Goal: Communication & Community: Ask a question

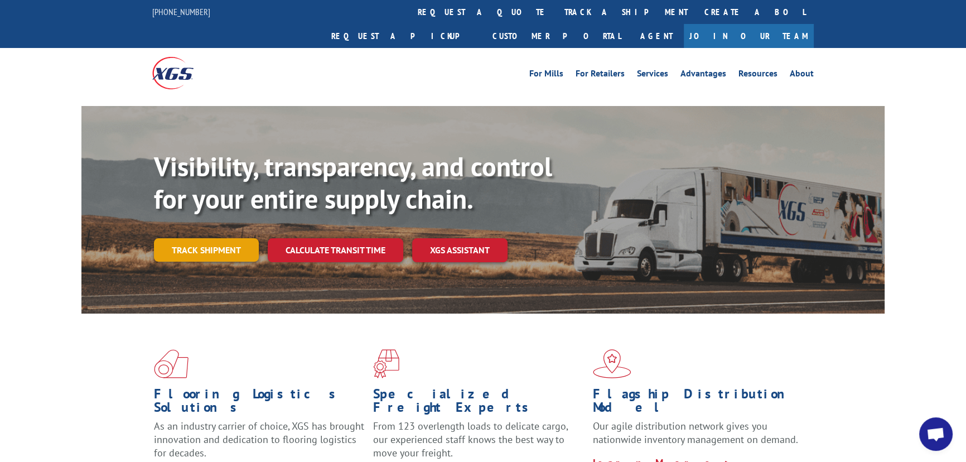
click at [208, 238] on link "Track shipment" at bounding box center [206, 249] width 105 height 23
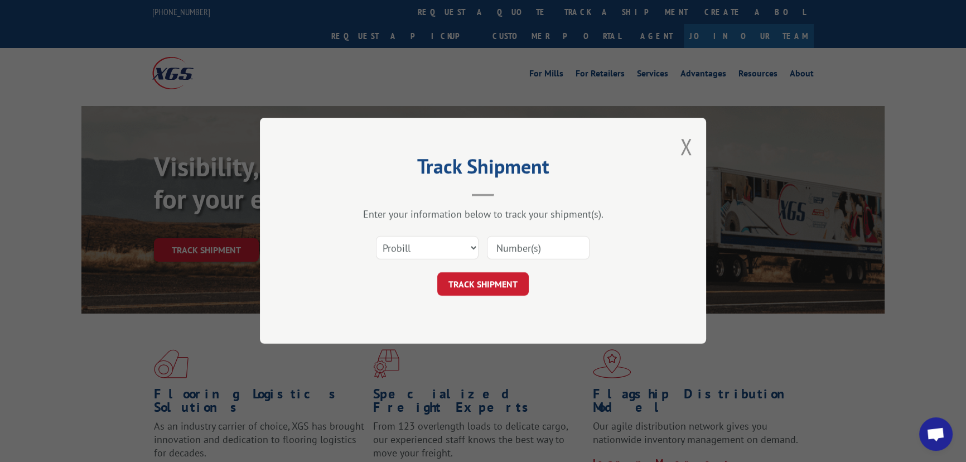
click at [408, 235] on div "Select category... Probill BOL PO" at bounding box center [426, 248] width 101 height 26
click at [415, 243] on select "Select category... Probill BOL PO" at bounding box center [427, 247] width 103 height 23
select select "bol"
click at [376, 236] on select "Select category... Probill BOL PO" at bounding box center [427, 247] width 103 height 23
click at [481, 259] on div "Select category... Probill BOL PO" at bounding box center [483, 248] width 335 height 37
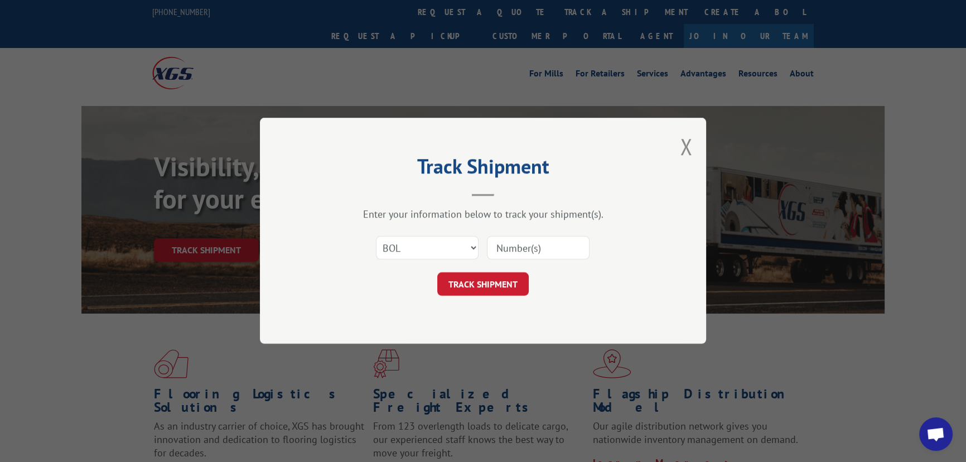
click at [510, 246] on input at bounding box center [538, 247] width 103 height 23
type input "hhh0061151619"
click at [499, 276] on button "TRACK SHIPMENT" at bounding box center [482, 284] width 91 height 23
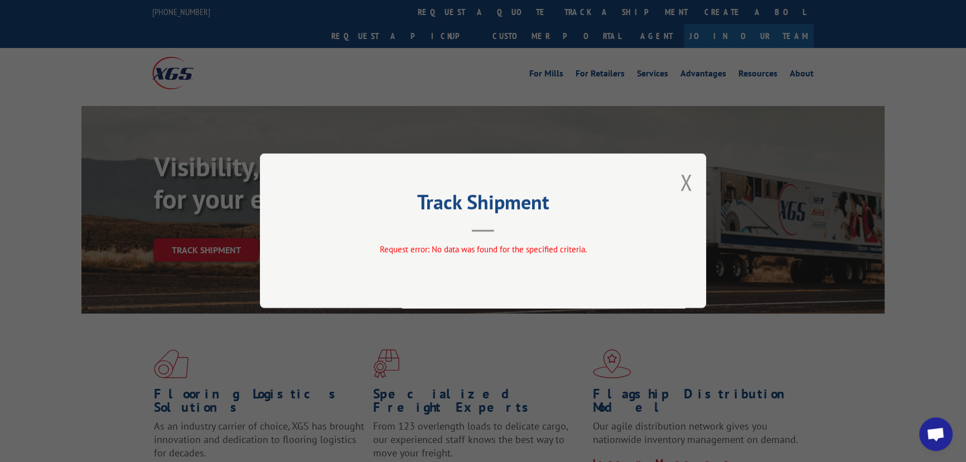
click at [692, 182] on div "Track Shipment Request error: No data was found for the specified criteria." at bounding box center [483, 230] width 446 height 154
click at [674, 180] on div "Track Shipment Request error: No data was found for the specified criteria." at bounding box center [483, 230] width 446 height 154
click at [680, 175] on button "Close modal" at bounding box center [686, 182] width 12 height 30
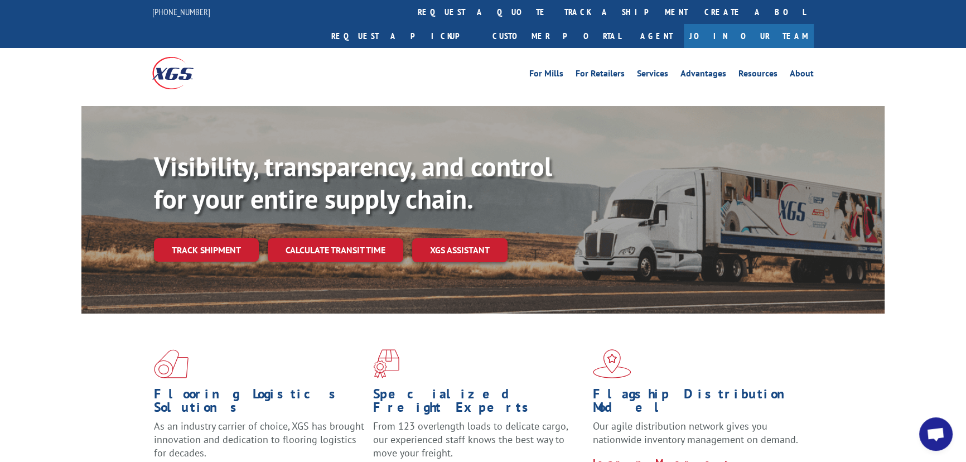
click at [941, 430] on span "Open chat" at bounding box center [935, 435] width 18 height 16
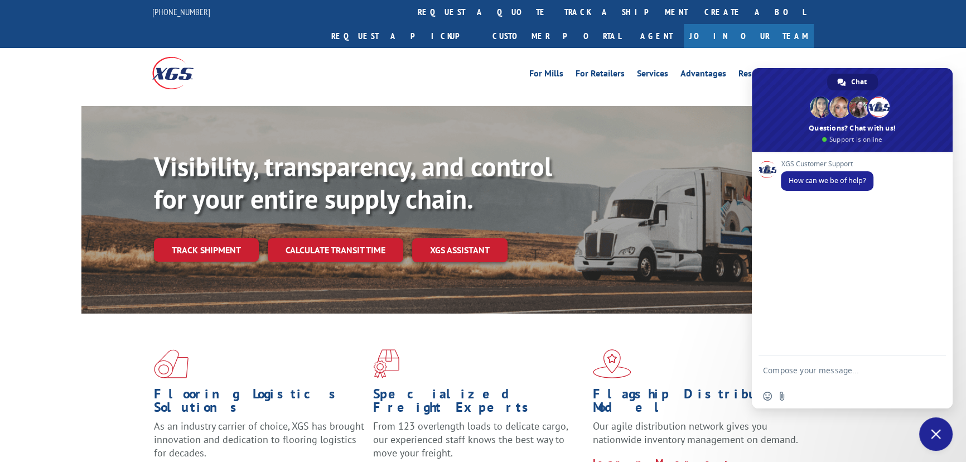
click at [788, 375] on textarea "Compose your message..." at bounding box center [841, 370] width 156 height 28
drag, startPoint x: 899, startPoint y: 369, endPoint x: 758, endPoint y: 355, distance: 141.7
click at [758, 355] on div "Gm, [DATE] I filled a complain about an item being missing from a shipment" at bounding box center [852, 360] width 201 height 48
drag, startPoint x: 775, startPoint y: 353, endPoint x: 801, endPoint y: 360, distance: 26.5
click at [801, 360] on textarea "Gm, [DATE] I filled a complain about an item being missing from a shipment" at bounding box center [841, 360] width 156 height 48
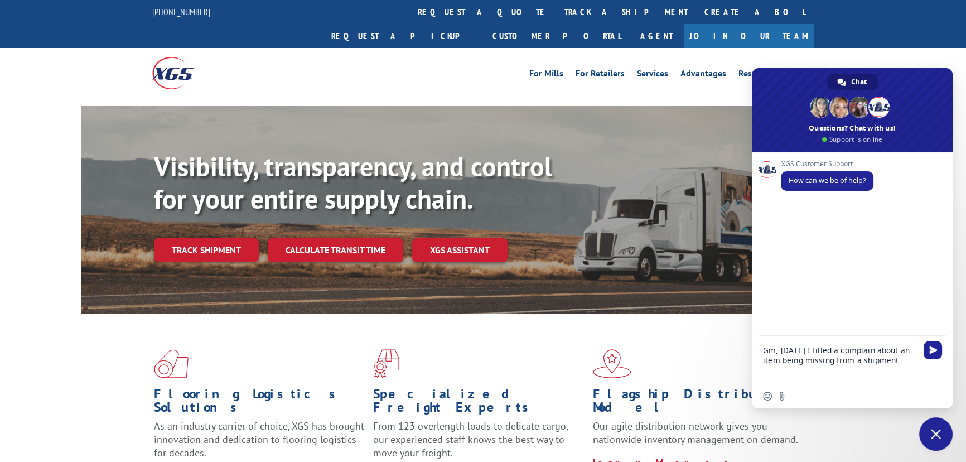
click at [902, 361] on textarea "Gm, [DATE] I filled a complain about an item being missing from a shipment" at bounding box center [841, 360] width 156 height 48
click at [903, 361] on textarea "Gm, [DATE] I filled a complain about an item being missing from a shipment" at bounding box center [841, 360] width 156 height 48
click at [909, 361] on textarea "Gm, [DATE] I filled a complain about an item being missing from a shipment prob…" at bounding box center [841, 360] width 156 height 48
click at [915, 357] on textarea "Gm, [DATE] I filled a complain about an item being missing from a shipment prob…" at bounding box center [841, 360] width 156 height 48
click at [920, 355] on div "Gm, [DATE] I filled a complain about an item being missing from a shipment prob…" at bounding box center [852, 360] width 201 height 48
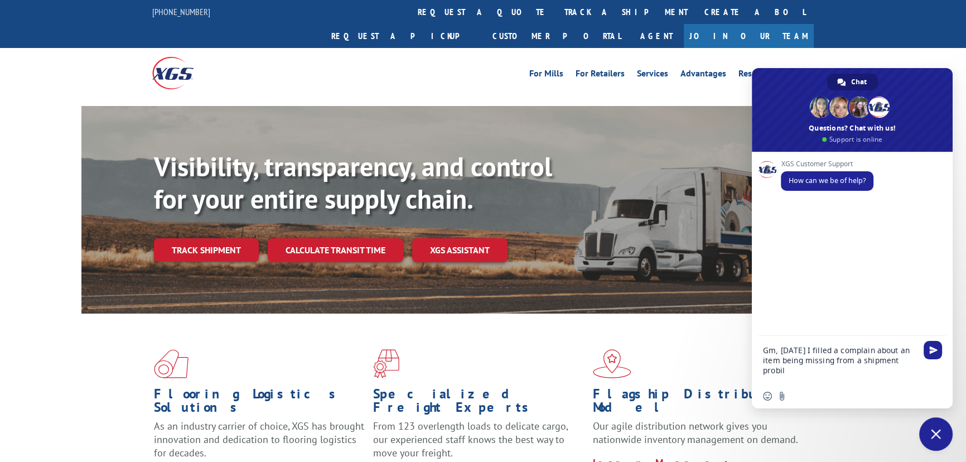
click at [920, 361] on div "Gm, [DATE] I filled a complain about an item being missing from a shipment prob…" at bounding box center [852, 360] width 201 height 48
drag, startPoint x: 811, startPoint y: 370, endPoint x: 814, endPoint y: 376, distance: 6.7
click at [811, 370] on textarea "Gm, [DATE] I filled a complain about an item being missing from a shipment prob…" at bounding box center [841, 360] width 156 height 48
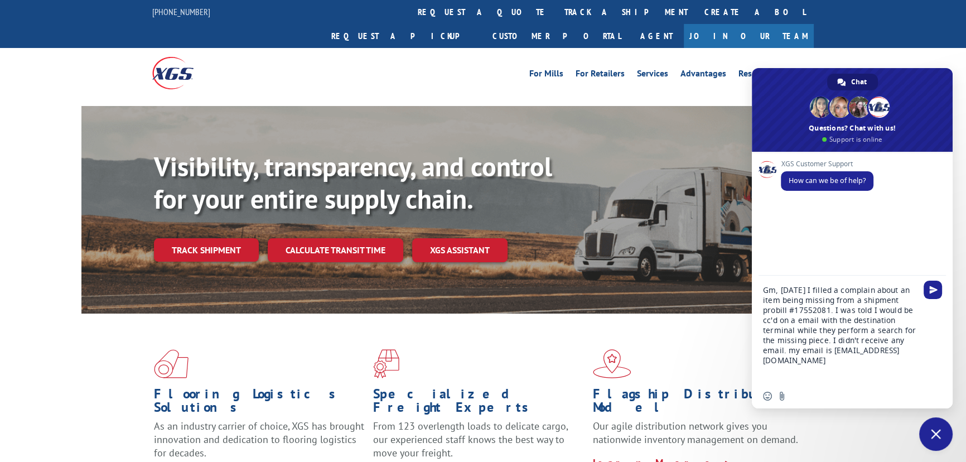
type textarea "Gm, [DATE] I filled a complain about an item being missing from a shipment prob…"
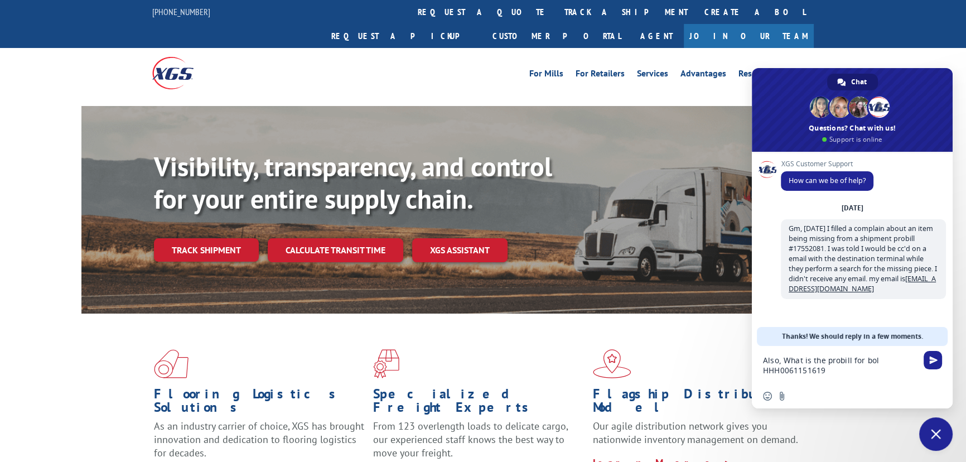
type textarea "Also, What is the probill for bol HHH0061151619."
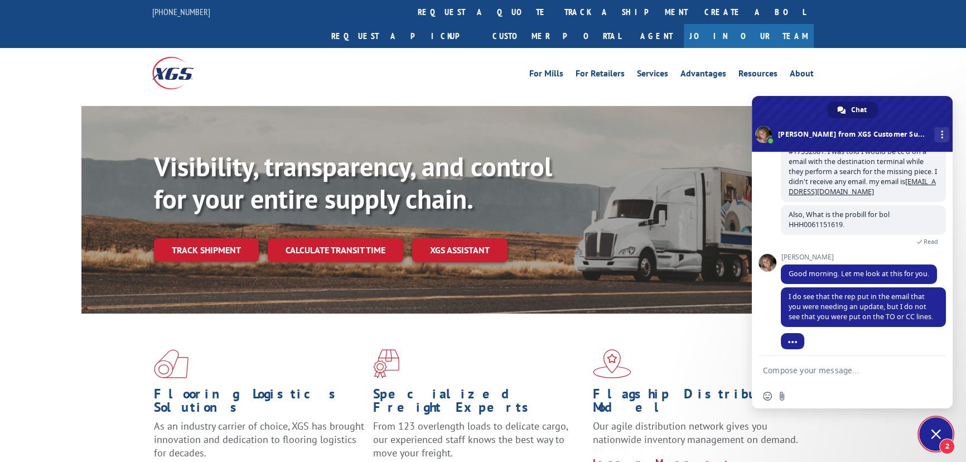
scroll to position [119, 0]
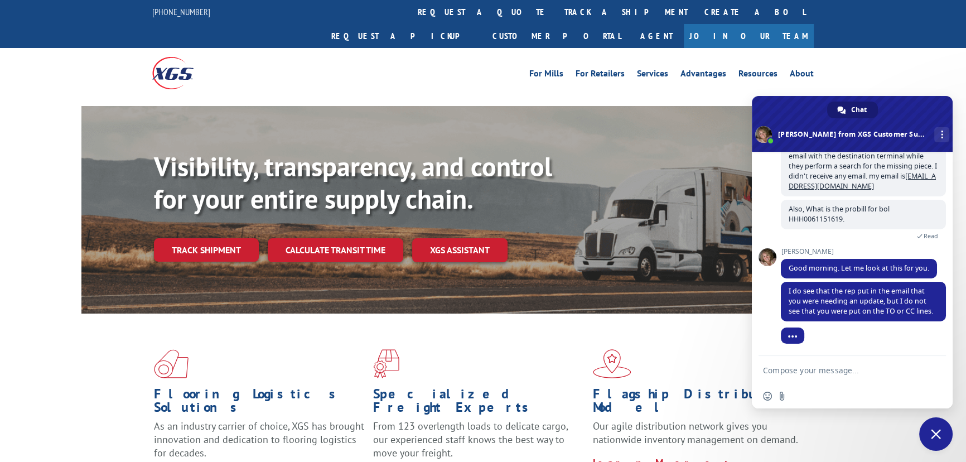
click at [784, 374] on textarea "Compose your message..." at bounding box center [841, 370] width 156 height 28
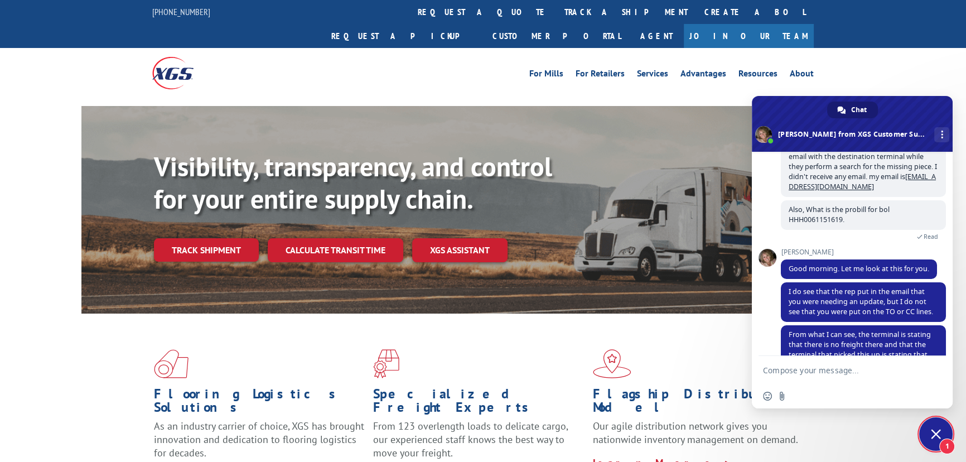
scroll to position [163, 0]
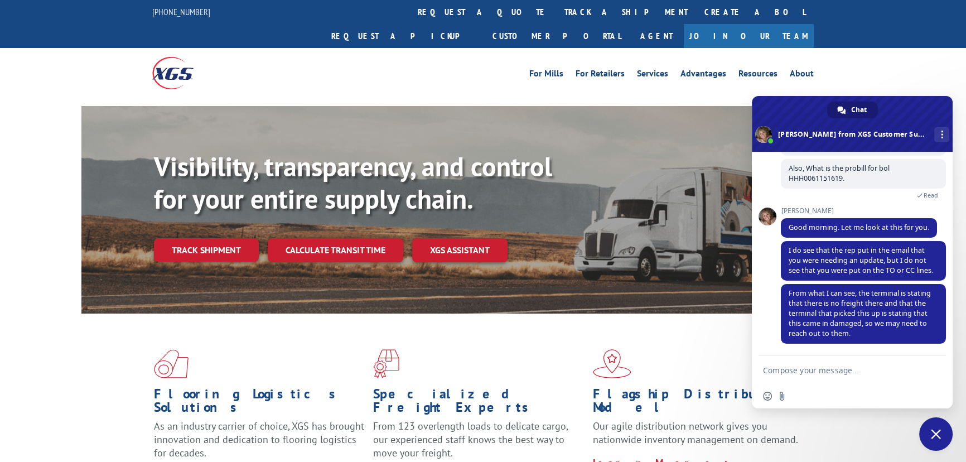
click at [808, 370] on textarea "Compose your message..." at bounding box center [841, 370] width 156 height 28
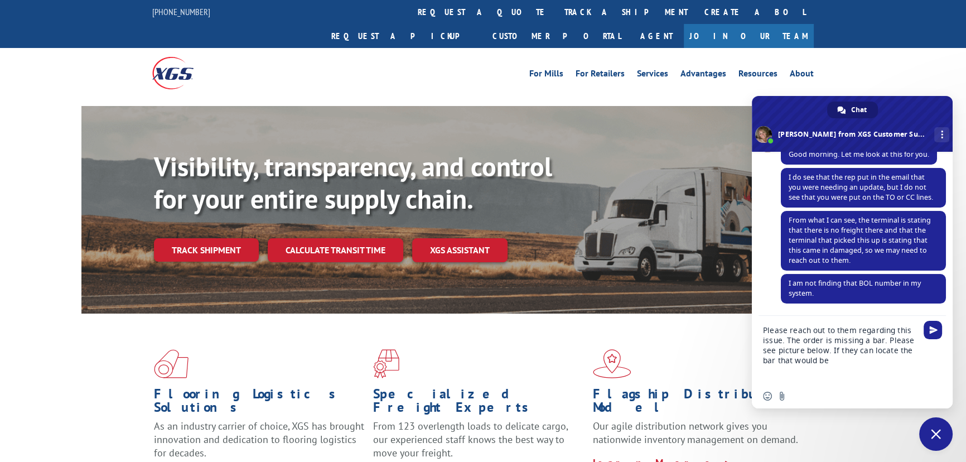
scroll to position [260, 0]
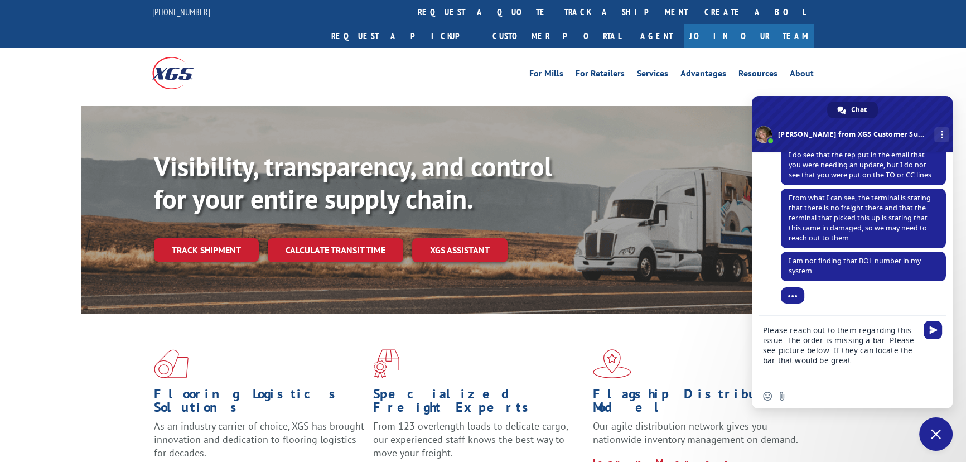
type textarea "Please reach out to them regarding this issue. The order is missing a bar. Plea…"
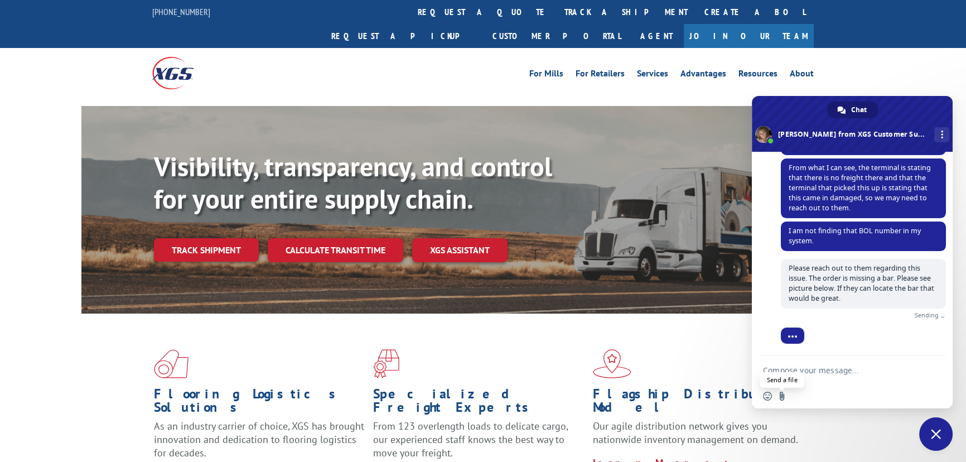
click at [783, 394] on input "Send a file" at bounding box center [781, 395] width 9 height 9
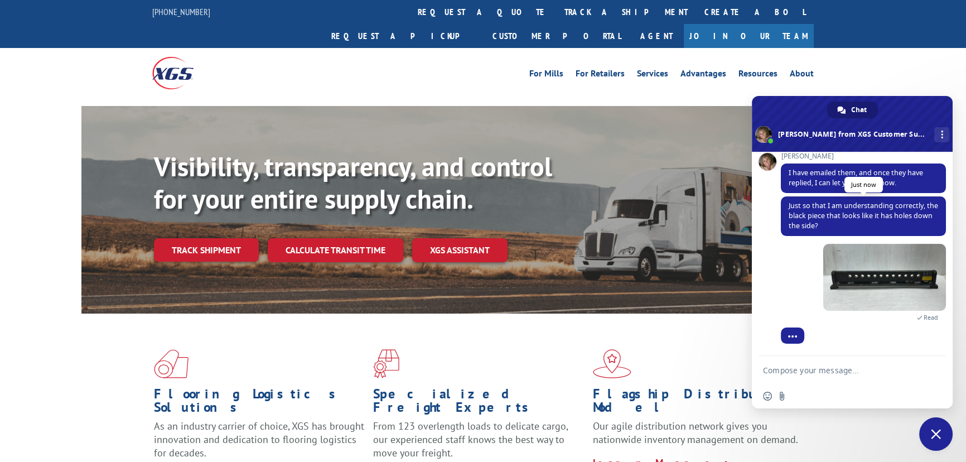
scroll to position [447, 0]
click at [823, 370] on textarea "Compose your message..." at bounding box center [841, 370] width 156 height 28
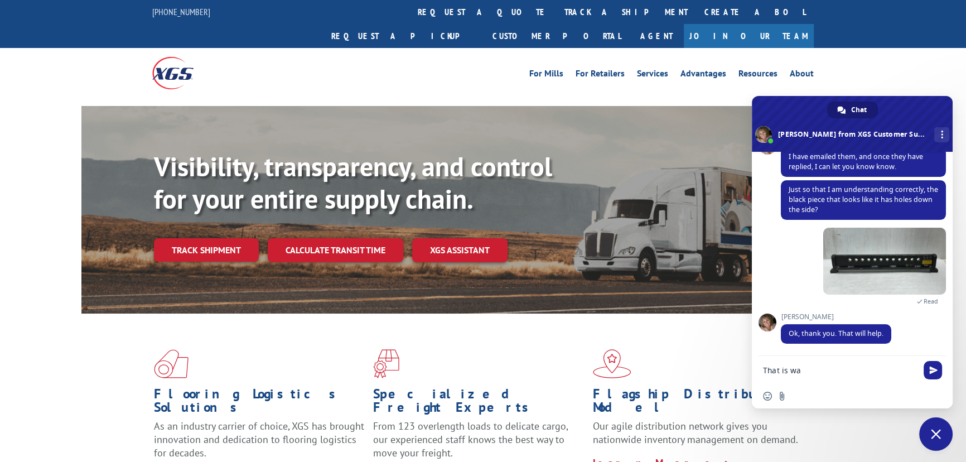
scroll to position [463, 0]
type textarea "T"
type textarea "Thank you."
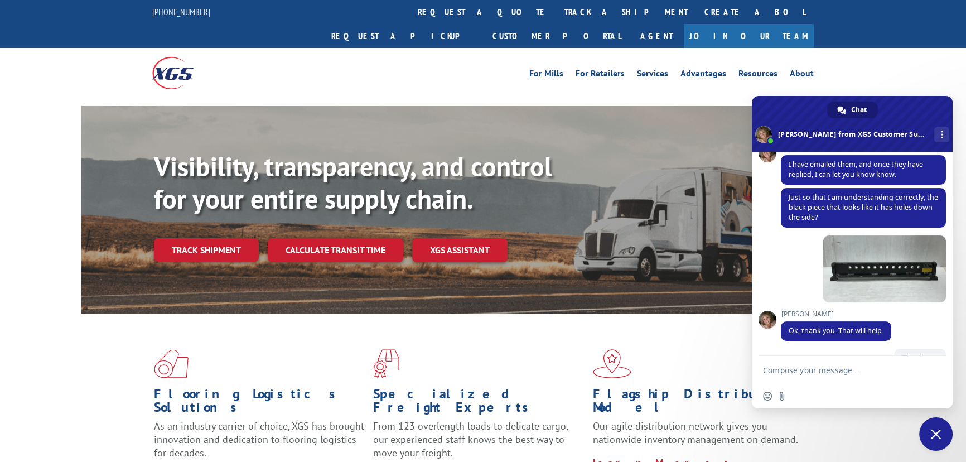
scroll to position [491, 0]
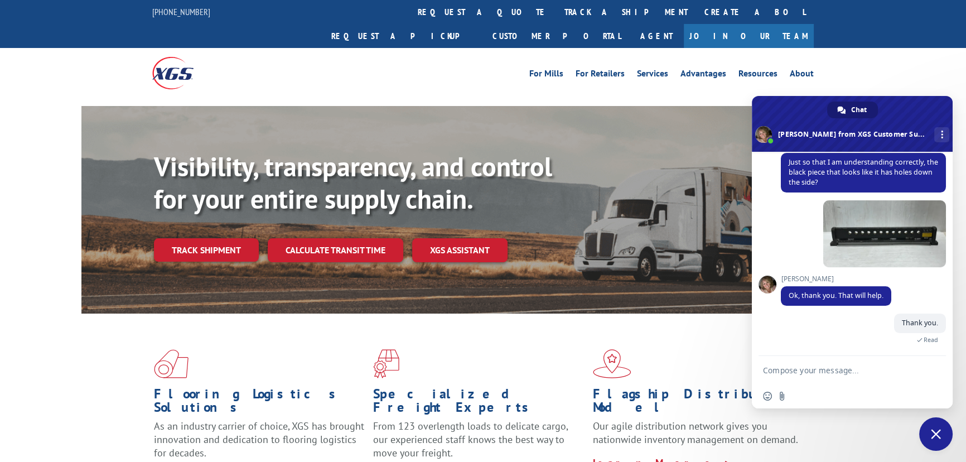
drag, startPoint x: 533, startPoint y: 72, endPoint x: 526, endPoint y: 73, distance: 6.8
click at [533, 72] on div "For [PERSON_NAME] For Retailers Services Advantages Resources About For [PERSON…" at bounding box center [482, 73] width 661 height 50
click at [779, 402] on div "Insert an emoji Send a file" at bounding box center [852, 396] width 201 height 25
click at [779, 396] on input "Send a file" at bounding box center [781, 395] width 9 height 9
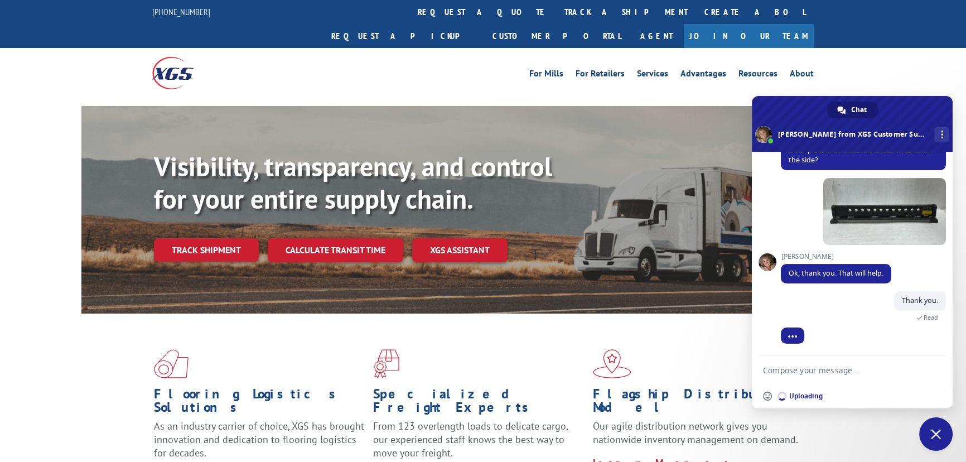
scroll to position [557, 0]
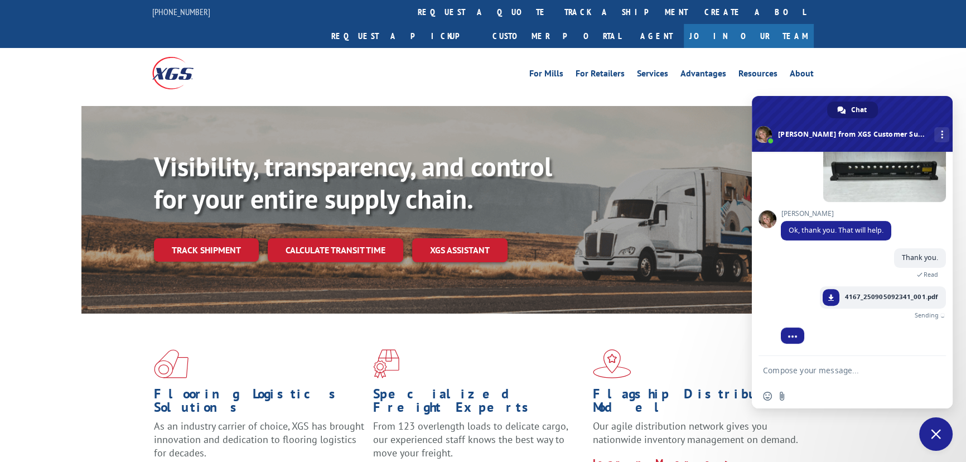
click at [792, 368] on textarea "Compose your message..." at bounding box center [841, 370] width 156 height 28
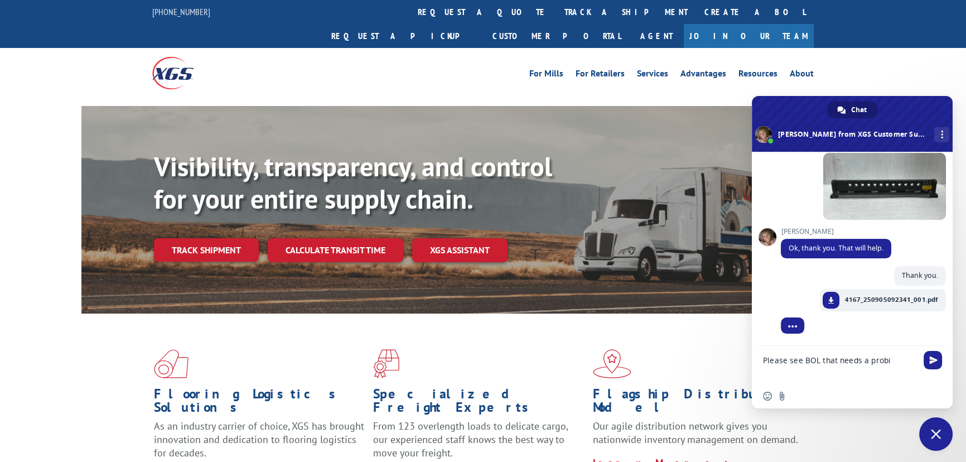
scroll to position [539, 0]
type textarea "Please see BOL that needs a probill."
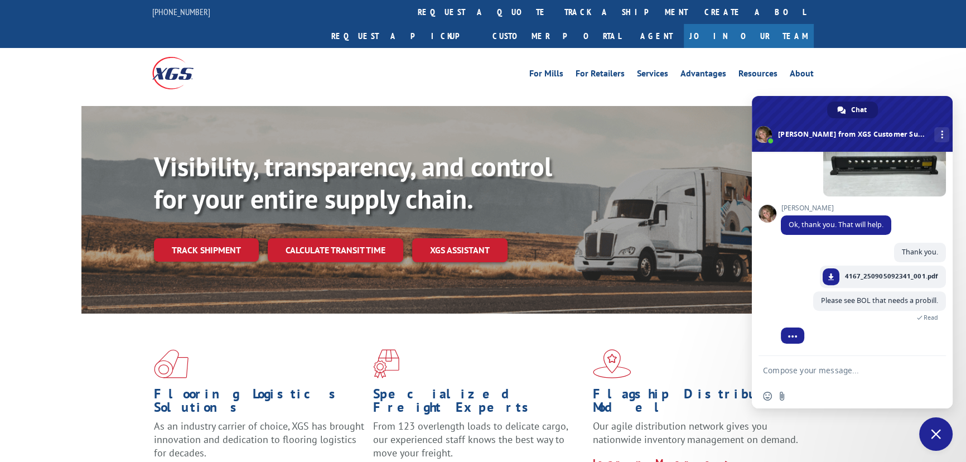
scroll to position [622, 0]
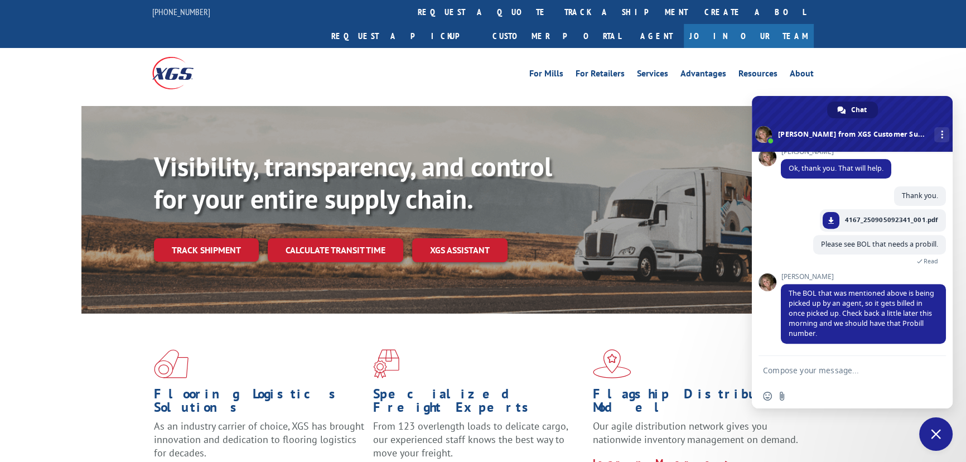
click at [804, 372] on textarea "Compose your message..." at bounding box center [841, 370] width 156 height 28
type textarea "I"
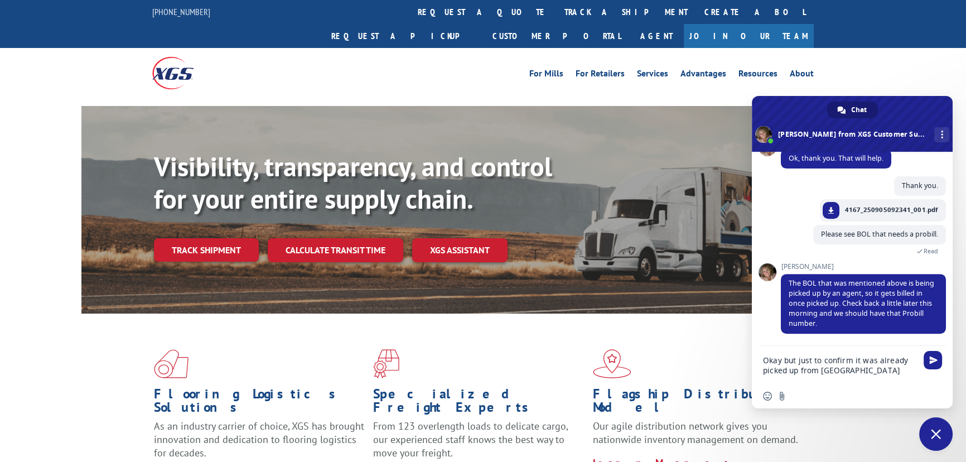
type textarea "Okay but just to confirm it was already picked up from [GEOGRAPHIC_DATA]."
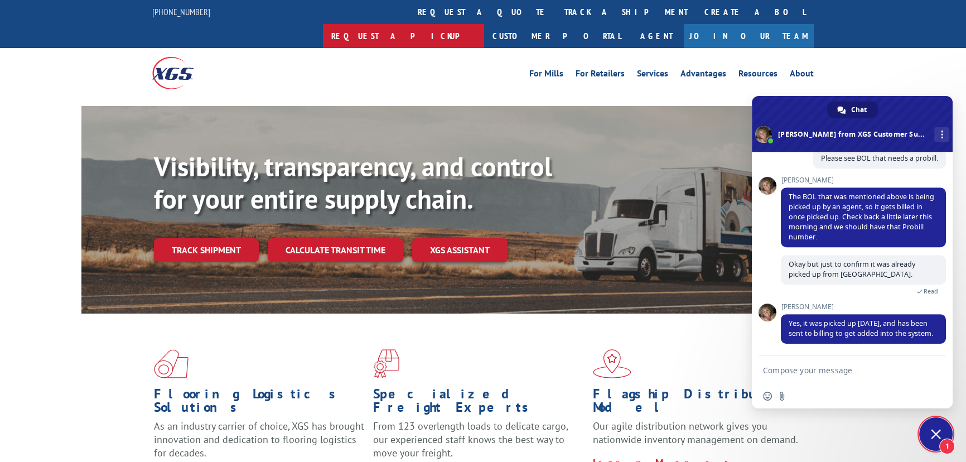
scroll to position [720, 0]
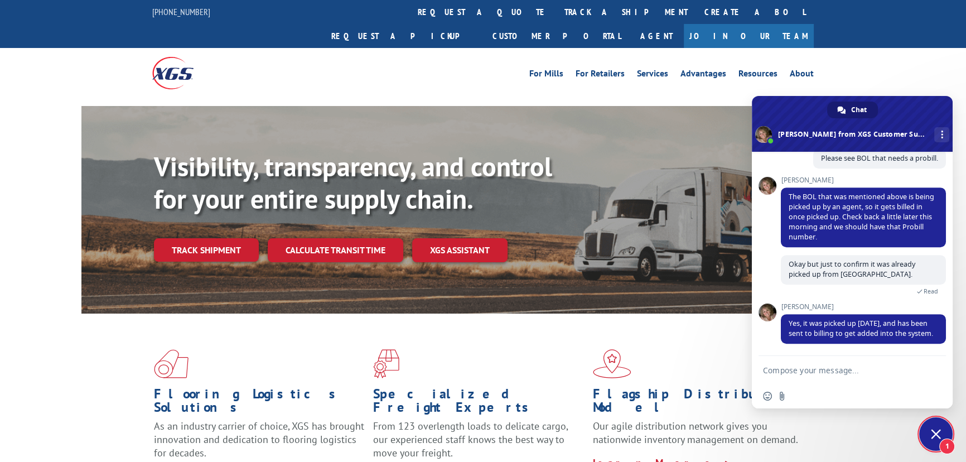
click at [820, 372] on textarea "Compose your message..." at bounding box center [841, 370] width 156 height 28
type textarea "Thank you."
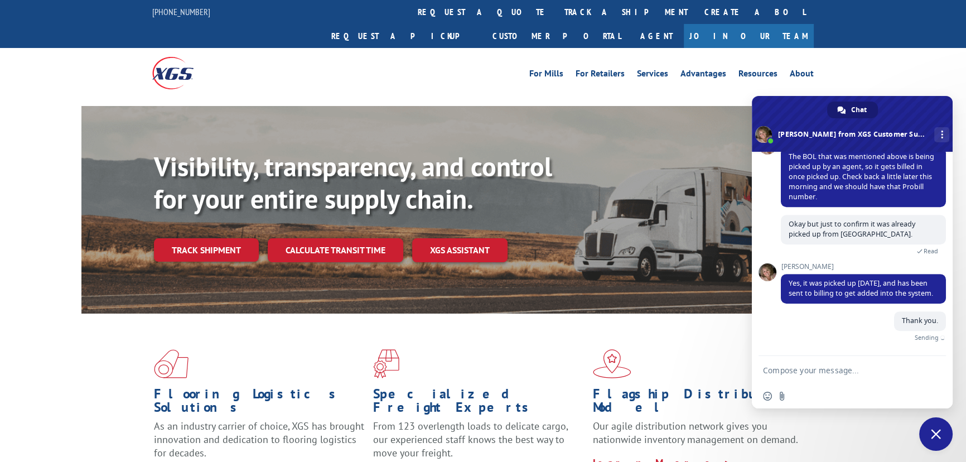
scroll to position [748, 0]
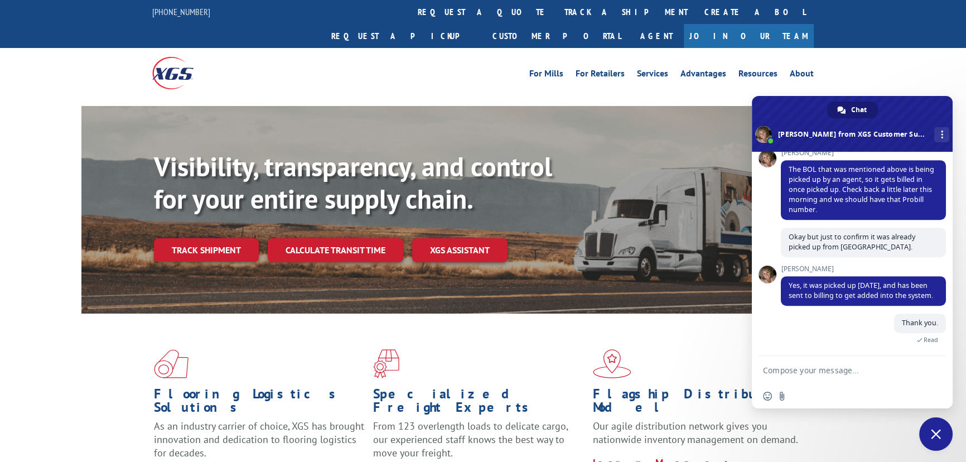
click at [904, 62] on div "For [PERSON_NAME] For Retailers Services Advantages Resources About For [PERSON…" at bounding box center [483, 73] width 966 height 50
drag, startPoint x: 905, startPoint y: 62, endPoint x: 947, endPoint y: 75, distance: 43.6
click at [906, 62] on div "For [PERSON_NAME] For Retailers Services Advantages Resources About For [PERSON…" at bounding box center [483, 73] width 966 height 50
